Goal: Task Accomplishment & Management: Use online tool/utility

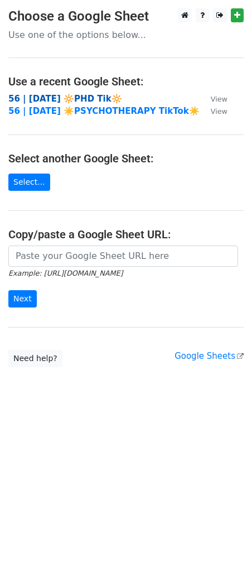
click at [63, 97] on strong "56 | [DATE] 🔆PHD Tik🔆" at bounding box center [65, 99] width 114 height 10
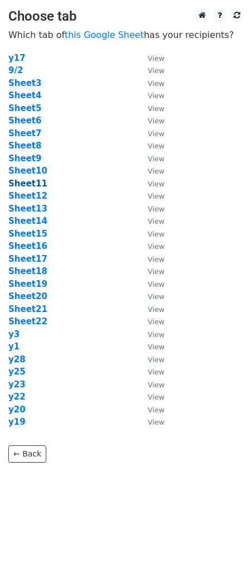
click at [33, 185] on strong "Sheet11" at bounding box center [27, 184] width 39 height 10
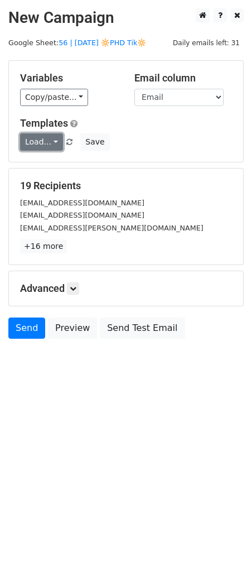
click at [41, 142] on link "Load..." at bounding box center [41, 141] width 43 height 17
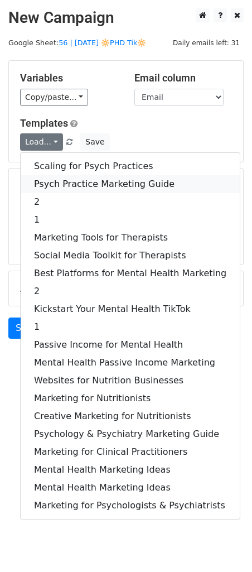
click at [56, 178] on link "Psych Practice Marketing Guide" at bounding box center [130, 184] width 219 height 18
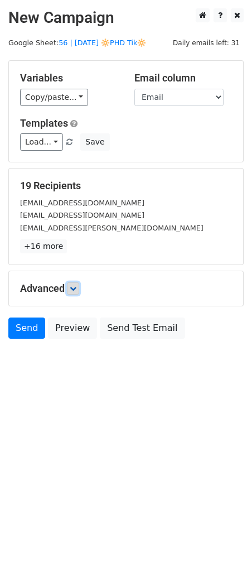
click at [70, 284] on link at bounding box center [73, 288] width 12 height 12
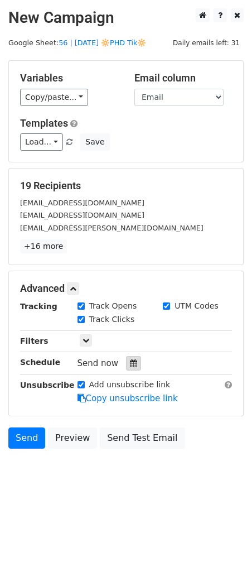
click at [129, 367] on div at bounding box center [133, 363] width 15 height 15
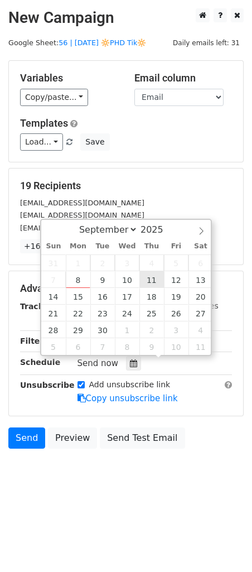
type input "2025-09-11 12:00"
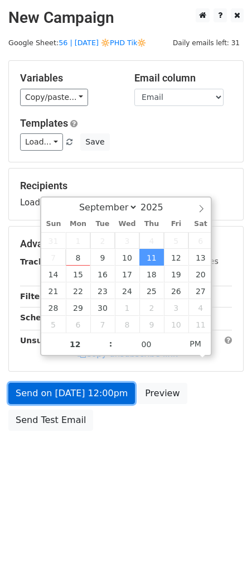
click at [102, 400] on link "Send on Sep 11 at 12:00pm" at bounding box center [71, 393] width 127 height 21
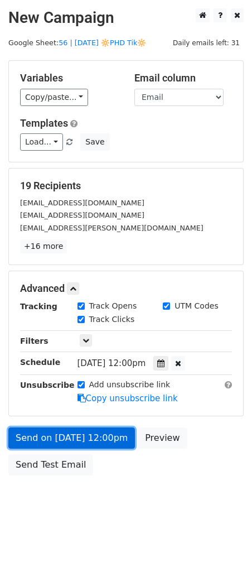
click at [71, 443] on link "Send on Sep 11 at 12:00pm" at bounding box center [71, 438] width 127 height 21
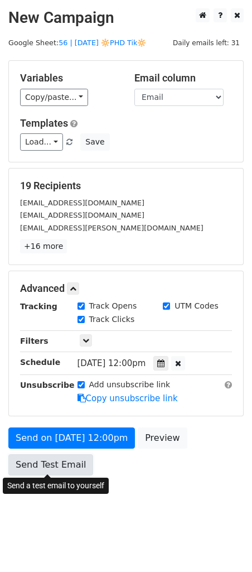
click at [47, 471] on link "Send Test Email" at bounding box center [50, 464] width 85 height 21
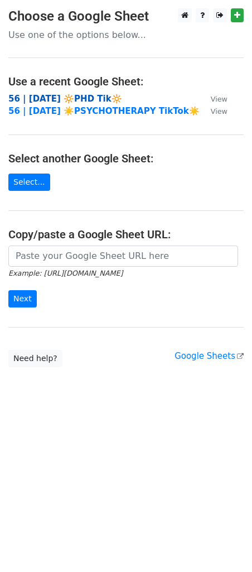
click at [84, 97] on strong "56 | [DATE] 🔆PHD Tik🔆" at bounding box center [65, 99] width 114 height 10
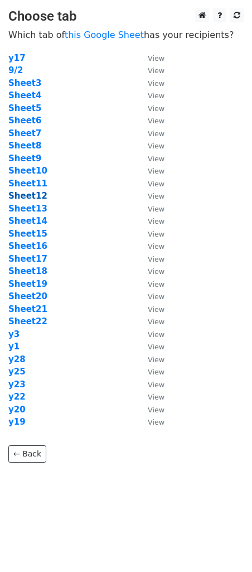
click at [31, 196] on strong "Sheet12" at bounding box center [27, 196] width 39 height 10
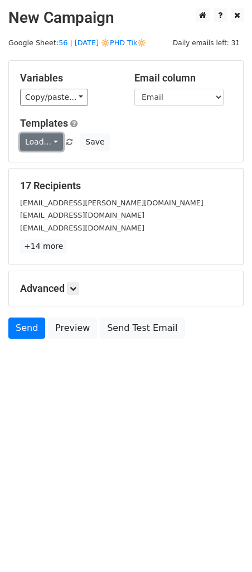
click at [48, 140] on link "Load..." at bounding box center [41, 141] width 43 height 17
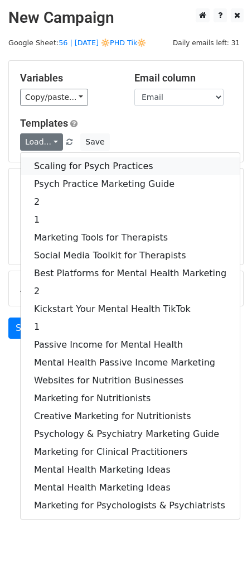
click at [56, 157] on link "Scaling for Psych Practices" at bounding box center [130, 166] width 219 height 18
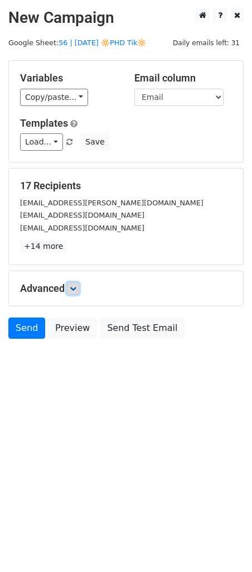
click at [75, 286] on icon at bounding box center [73, 288] width 7 height 7
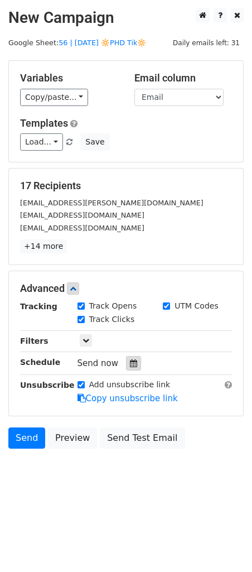
click at [130, 366] on icon at bounding box center [133, 363] width 7 height 8
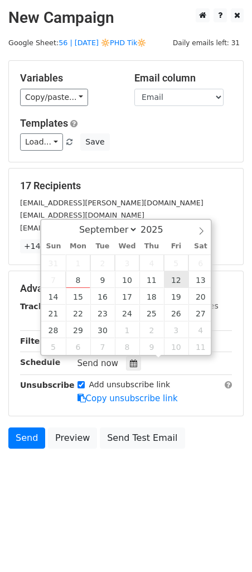
type input "[DATE] 12:00"
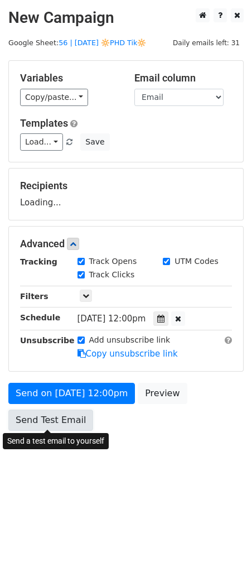
click at [76, 423] on link "Send Test Email" at bounding box center [50, 420] width 85 height 21
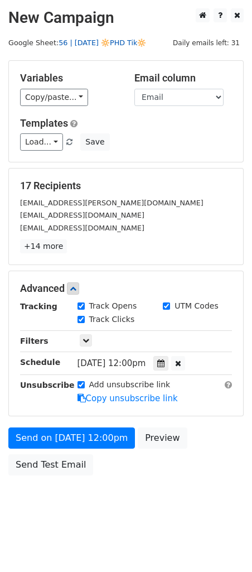
click at [93, 43] on link "56 | [DATE] 🔆PHD Tik🔆" at bounding box center [103, 43] width 88 height 8
